Goal: Task Accomplishment & Management: Use online tool/utility

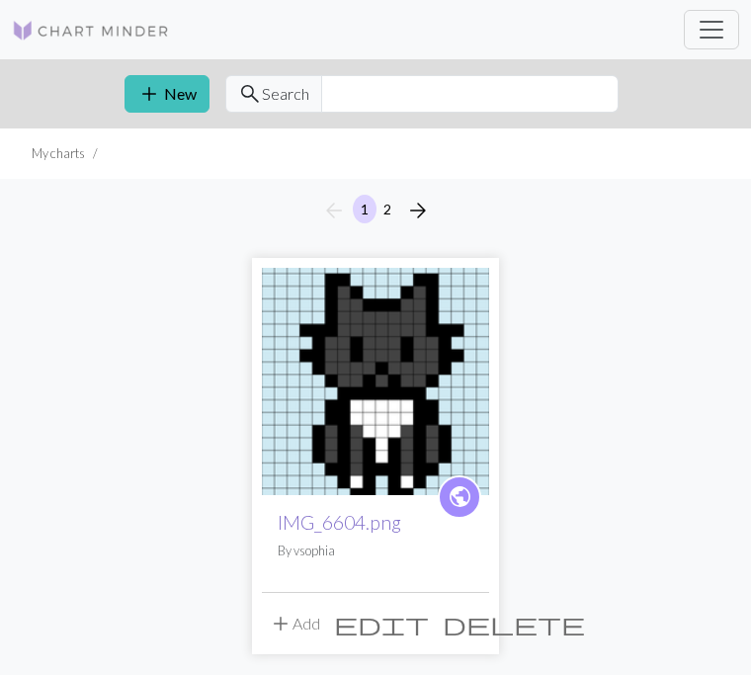
click at [278, 522] on link "IMG_6604.png" at bounding box center [339, 522] width 123 height 23
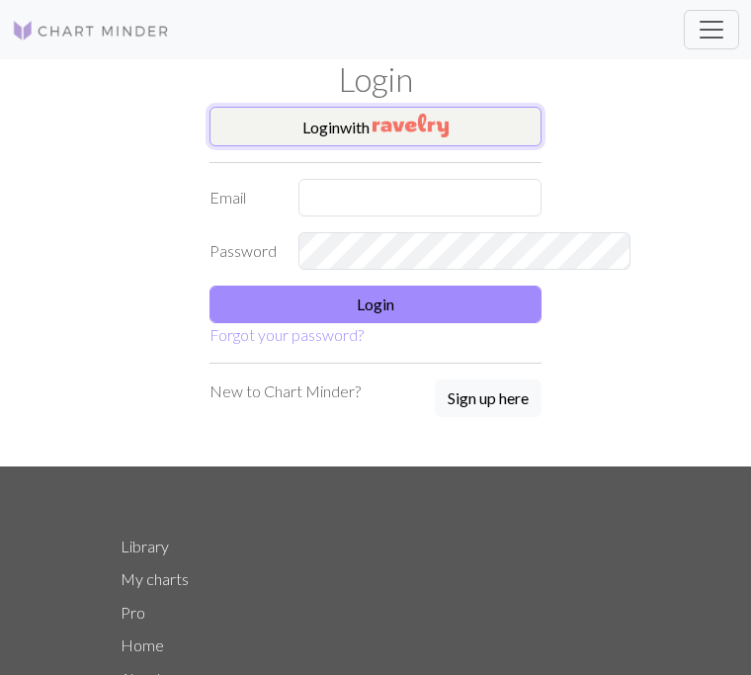
click at [420, 118] on button "Login with" at bounding box center [375, 127] width 332 height 40
click at [448, 133] on img "button" at bounding box center [410, 126] width 76 height 24
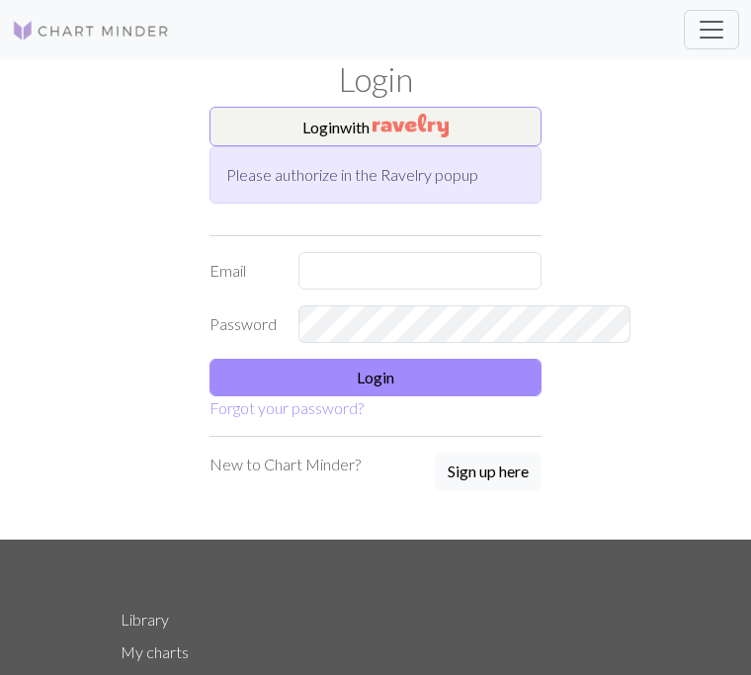
click at [101, 20] on img at bounding box center [91, 31] width 158 height 24
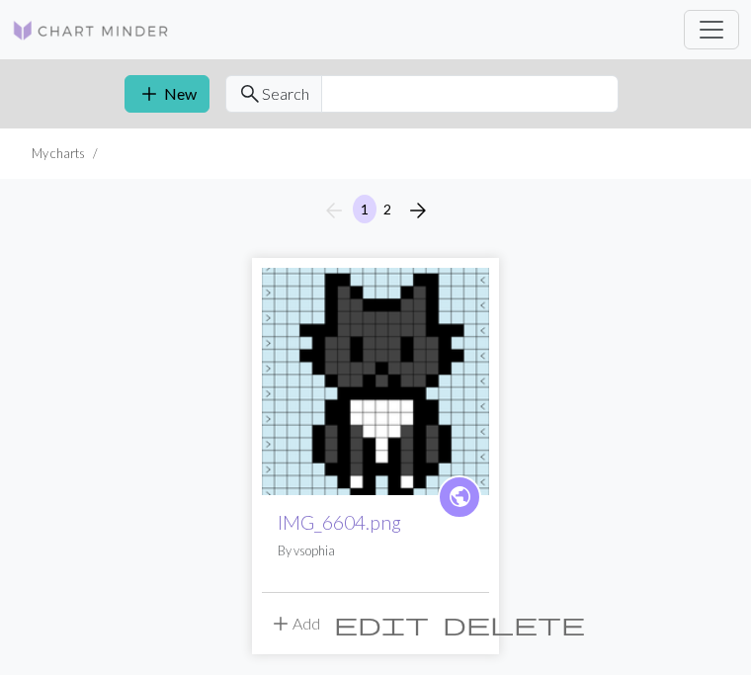
click at [278, 526] on link "IMG_6604.png" at bounding box center [339, 522] width 123 height 23
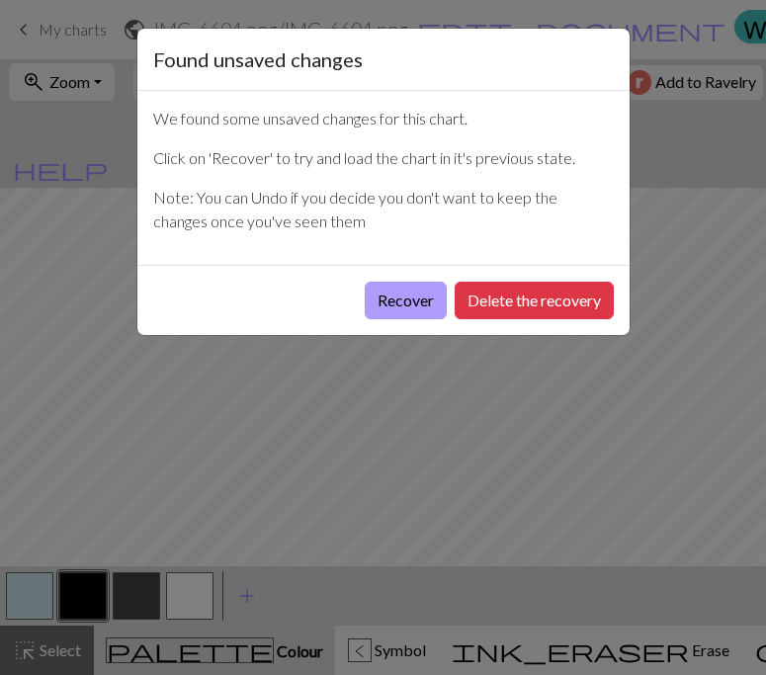
click at [408, 310] on button "Recover" at bounding box center [406, 301] width 82 height 38
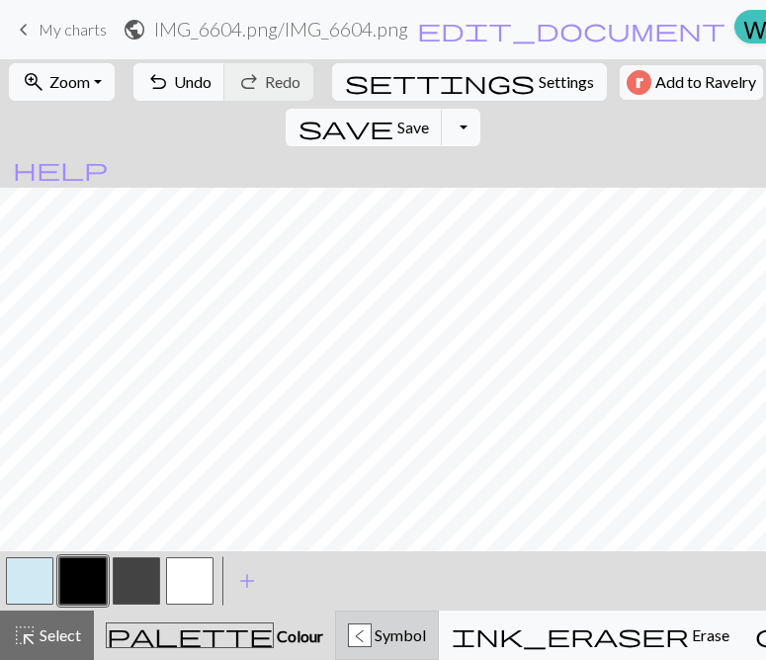
click at [349, 629] on div "<" at bounding box center [360, 636] width 22 height 24
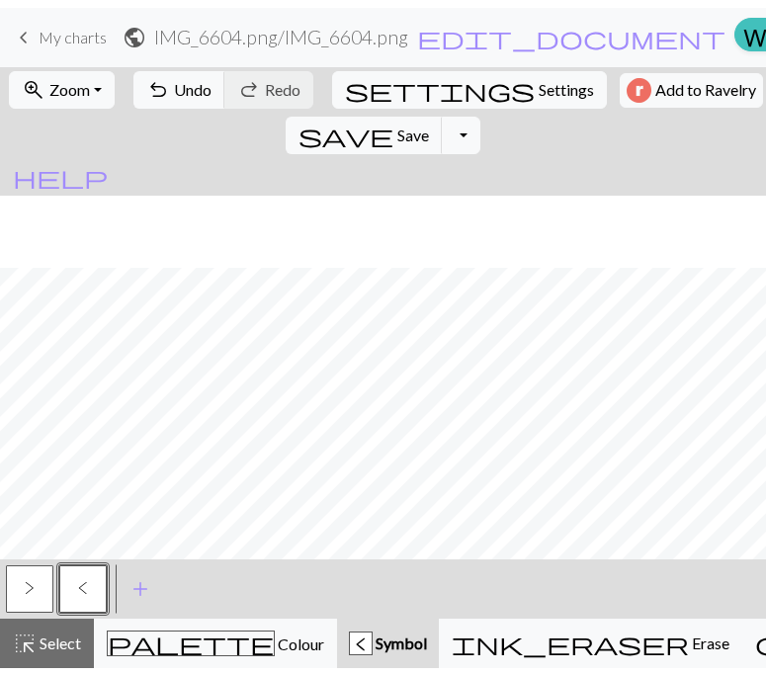
scroll to position [72, 0]
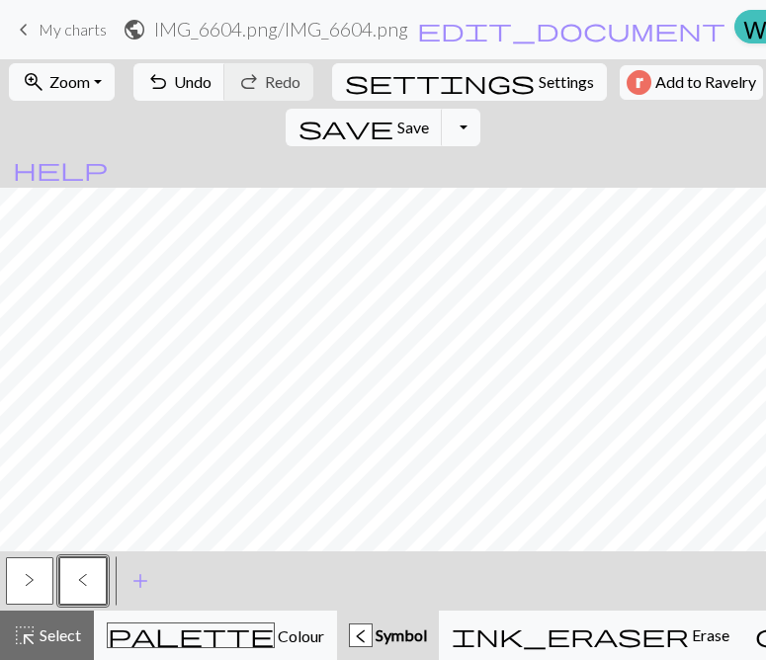
click at [94, 580] on button "<" at bounding box center [82, 580] width 47 height 47
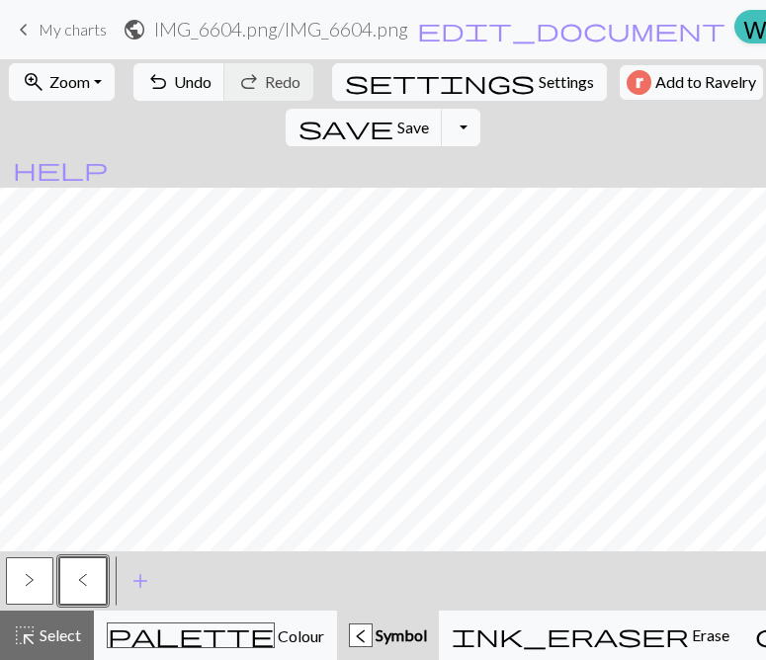
scroll to position [57, 0]
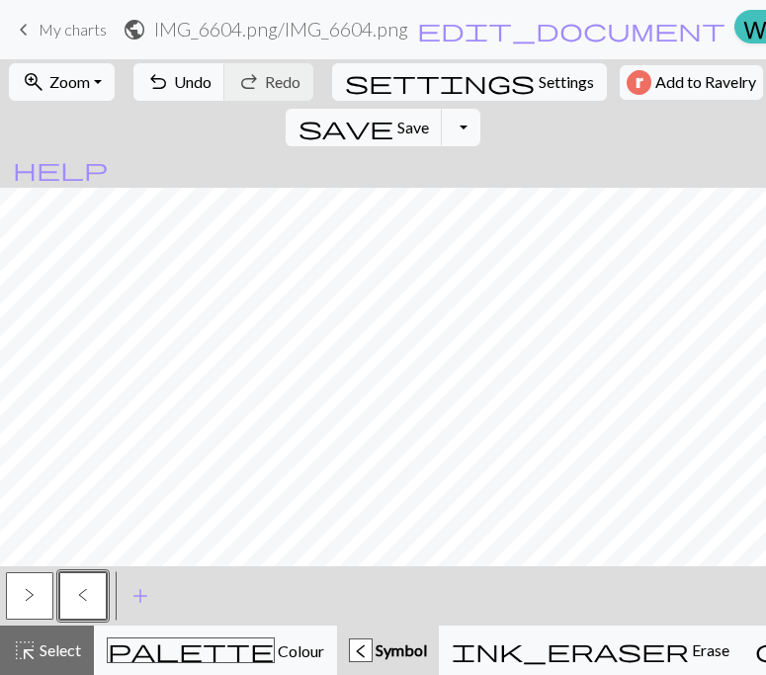
click at [94, 580] on div "Edit symbol Name twisted knit d f g h j k p s t F H J O P T / | 0 1 2 3 4 5 6 7…" at bounding box center [383, 337] width 766 height 675
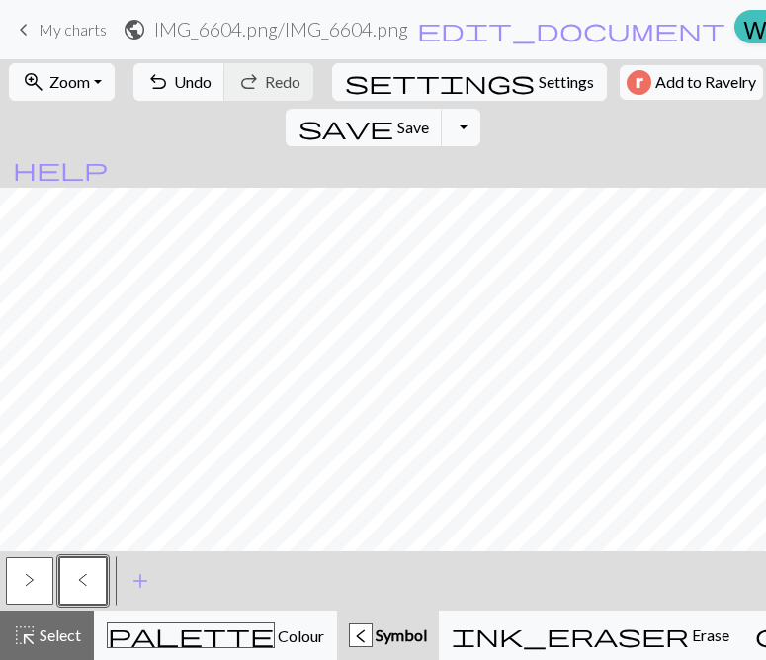
click at [79, 582] on span "<" at bounding box center [83, 580] width 10 height 16
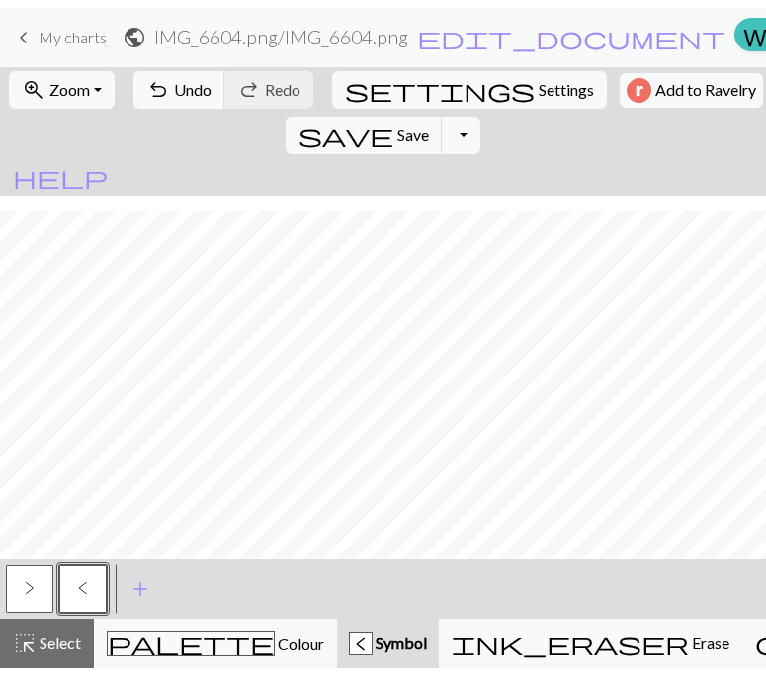
scroll to position [72, 0]
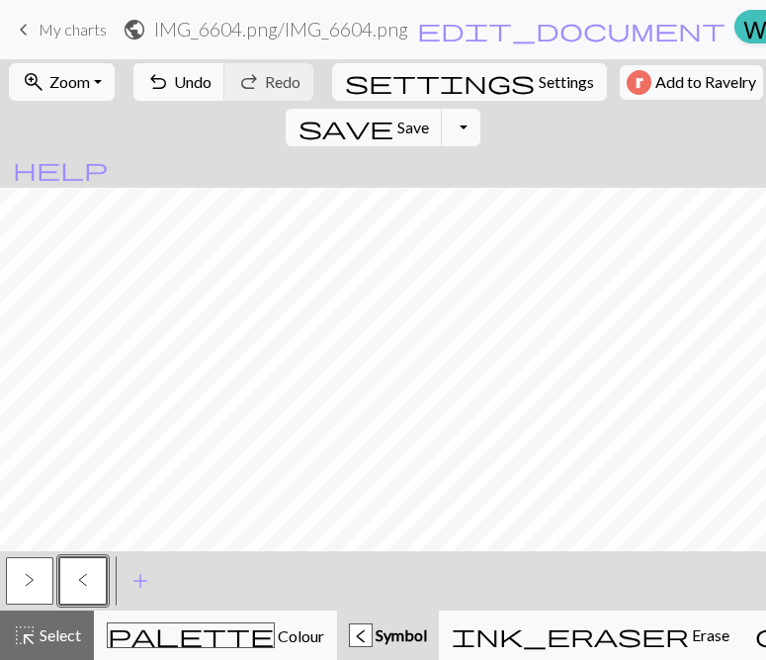
click at [28, 574] on span ">" at bounding box center [30, 580] width 10 height 16
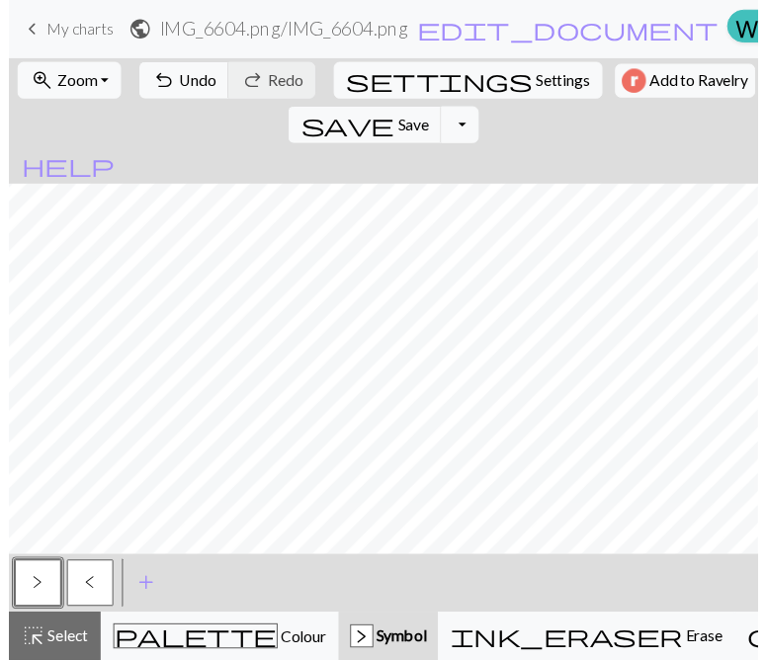
scroll to position [57, 0]
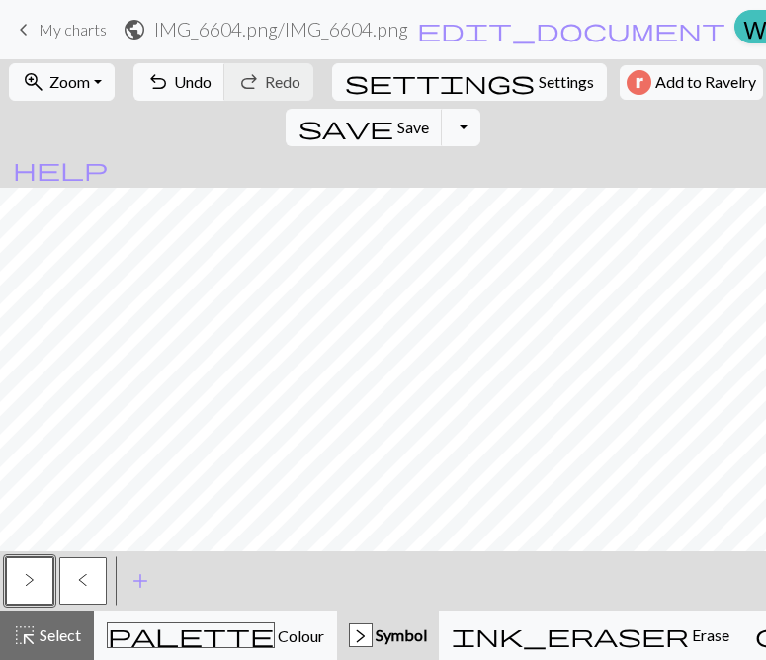
click at [89, 579] on button "<" at bounding box center [82, 580] width 47 height 47
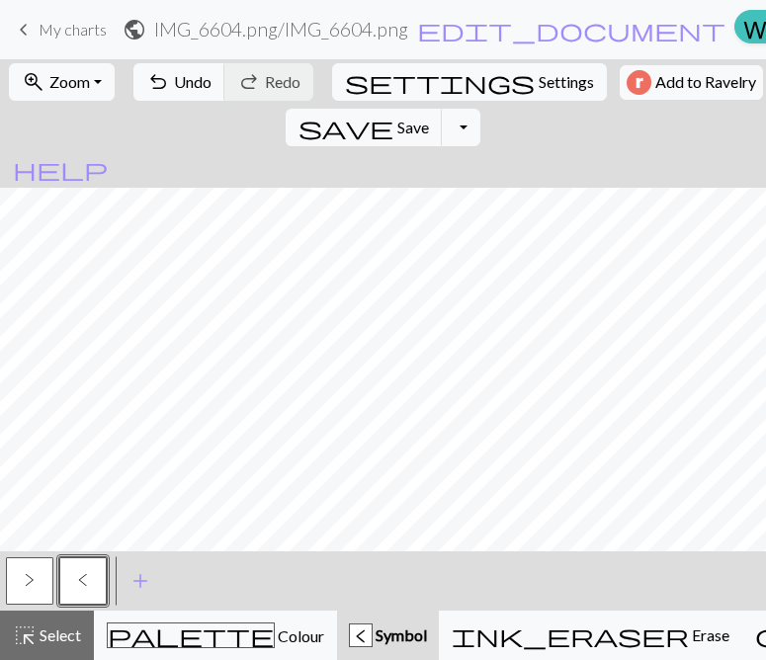
click at [23, 581] on button ">" at bounding box center [29, 580] width 47 height 47
click at [24, 577] on button ">" at bounding box center [29, 580] width 47 height 47
click at [39, 581] on button ">" at bounding box center [29, 580] width 47 height 47
click at [27, 570] on button ">" at bounding box center [29, 580] width 47 height 47
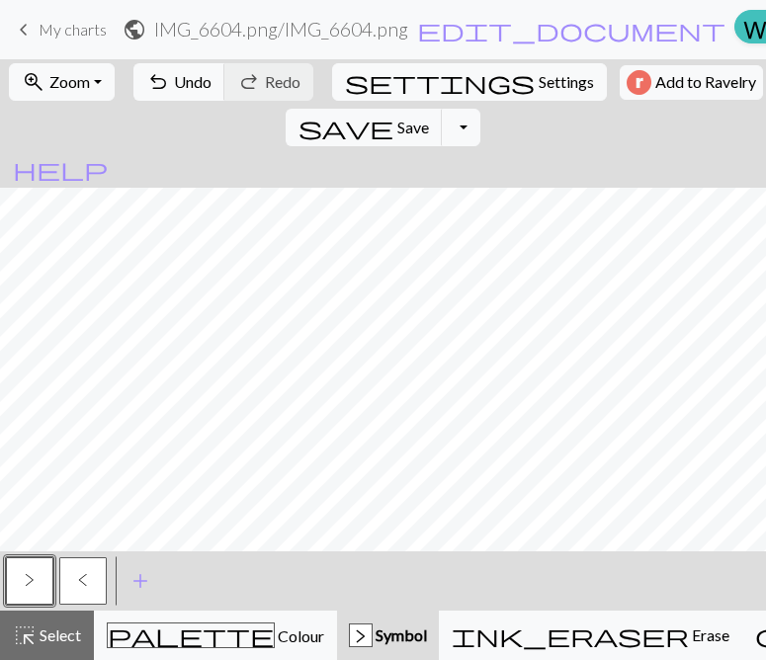
click at [74, 567] on button "<" at bounding box center [82, 580] width 47 height 47
